Goal: Navigation & Orientation: Understand site structure

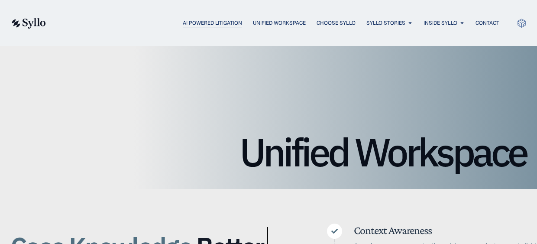
click at [183, 24] on span "AI Powered Litigation" at bounding box center [212, 23] width 59 height 8
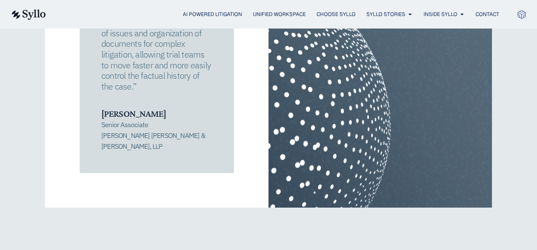
scroll to position [1688, 0]
click at [276, 15] on span "Unified Workspace" at bounding box center [279, 14] width 53 height 8
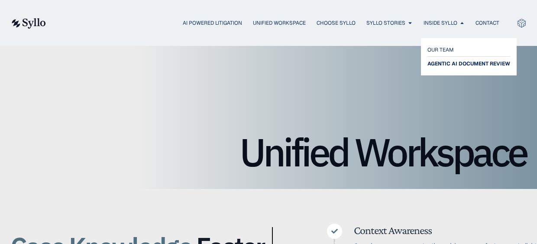
click at [436, 66] on span "AGENTIC AI DOCUMENT REVIEW" at bounding box center [468, 63] width 83 height 10
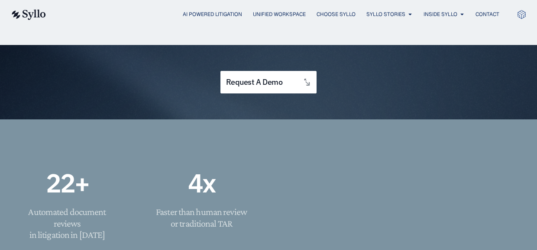
scroll to position [216, 0]
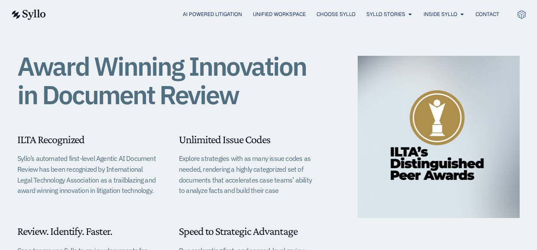
click at [26, 18] on img at bounding box center [27, 15] width 35 height 10
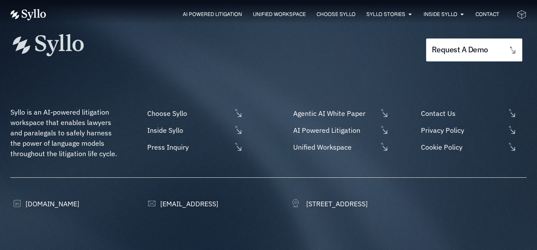
scroll to position [2813, 0]
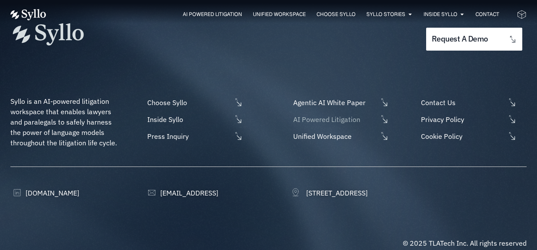
click at [300, 114] on span "AI Powered Litigation" at bounding box center [334, 119] width 87 height 10
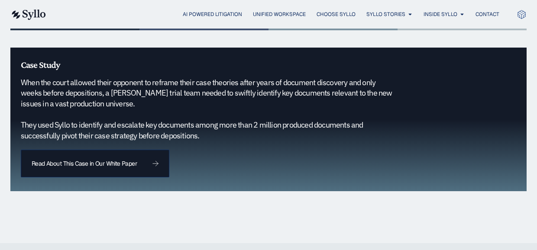
scroll to position [996, 0]
